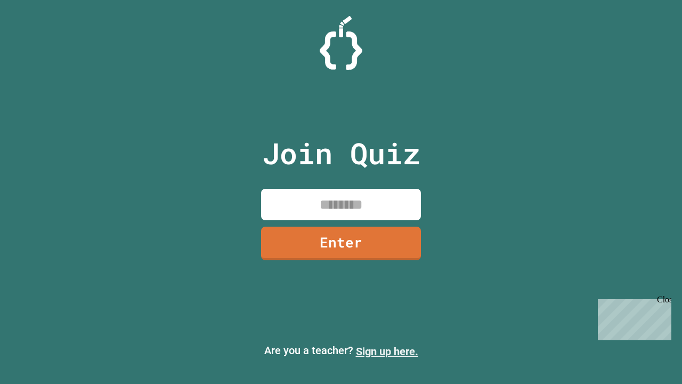
click at [387, 351] on link "Sign up here." at bounding box center [387, 351] width 62 height 13
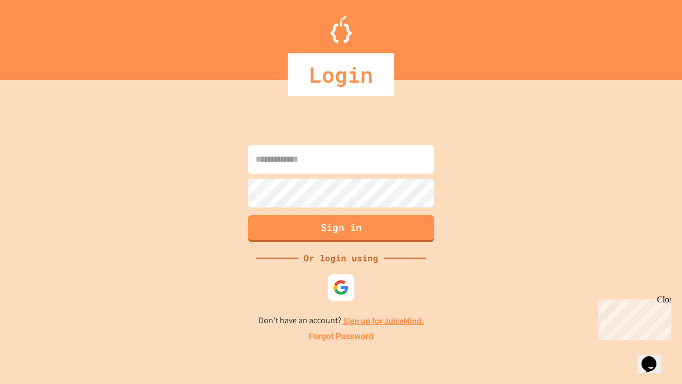
type input "*****"
